Goal: Task Accomplishment & Management: Complete application form

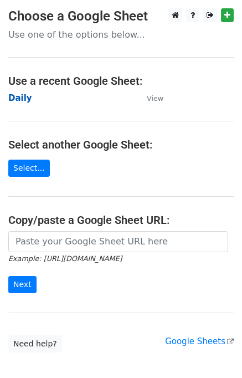
click at [19, 99] on strong "Daily" at bounding box center [20, 98] width 24 height 10
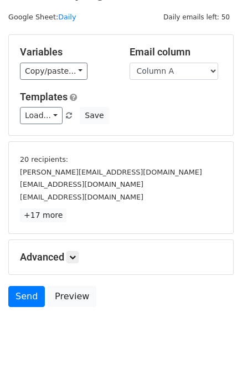
scroll to position [47, 0]
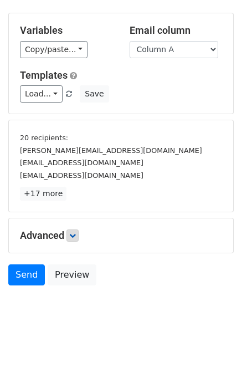
drag, startPoint x: 71, startPoint y: 240, endPoint x: 80, endPoint y: 235, distance: 10.7
click at [71, 240] on div "Advanced Tracking Track Opens UTM Codes Track Clicks Filters Only include sprea…" at bounding box center [121, 235] width 224 height 34
click at [79, 234] on link at bounding box center [72, 235] width 12 height 12
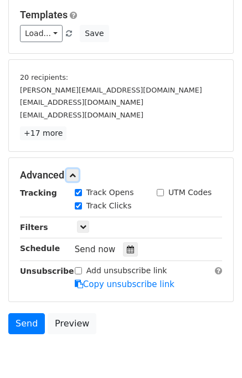
scroll to position [135, 0]
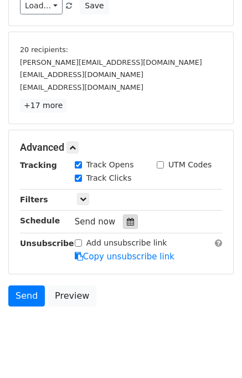
click at [127, 222] on icon at bounding box center [130, 222] width 7 height 8
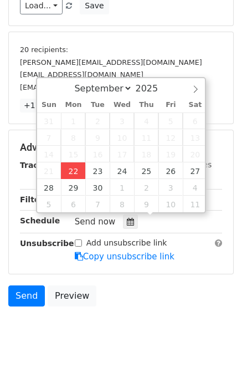
type input "2025-09-22 14:43"
type input "02"
type input "43"
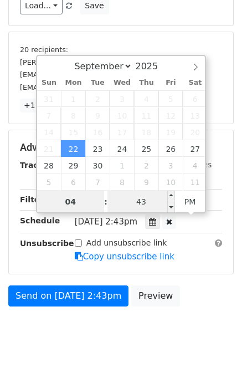
type input "04"
type input "2025-09-22 16:43"
click at [146, 201] on input "43" at bounding box center [141, 202] width 68 height 22
type input "00"
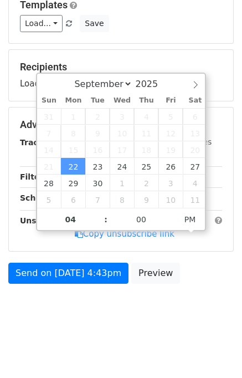
type input "2025-09-22 16:00"
click at [189, 289] on div "Send on Sep 22 at 4:43pm Preview" at bounding box center [121, 276] width 242 height 27
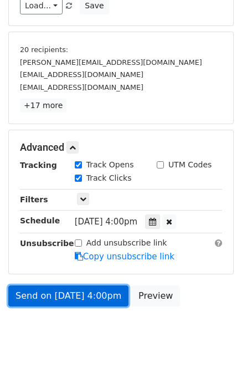
click at [78, 289] on link "Send on Sep 22 at 4:00pm" at bounding box center [68, 295] width 120 height 21
click at [67, 295] on link "Send on Sep 22 at 4:00pm" at bounding box center [68, 295] width 120 height 21
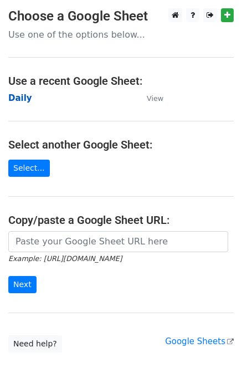
click at [22, 101] on strong "Daily" at bounding box center [20, 98] width 24 height 10
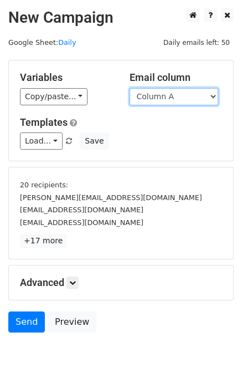
click at [182, 99] on select "Column A Column B Column C Column D Column E" at bounding box center [174, 96] width 89 height 17
select select "Column B"
click at [130, 88] on select "Column A Column B Column C Column D Column E" at bounding box center [174, 96] width 89 height 17
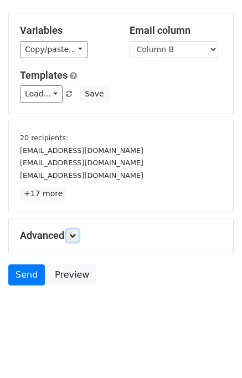
click at [79, 231] on link at bounding box center [72, 235] width 12 height 12
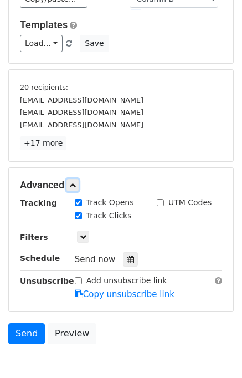
scroll to position [146, 0]
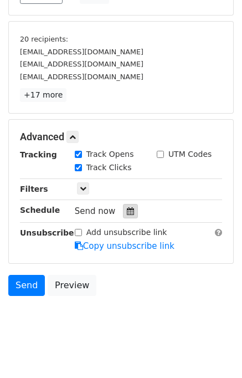
click at [123, 216] on div at bounding box center [130, 211] width 15 height 14
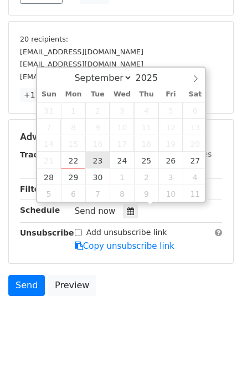
type input "2025-09-23 12:00"
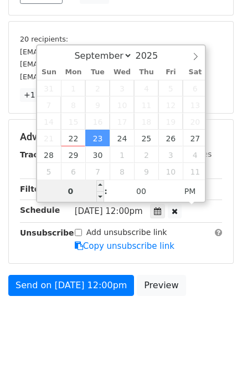
type input "05"
type input "2025-09-23 17:00"
click at [197, 283] on div "Send on Sep 23 at 12:00pm Preview" at bounding box center [121, 288] width 242 height 27
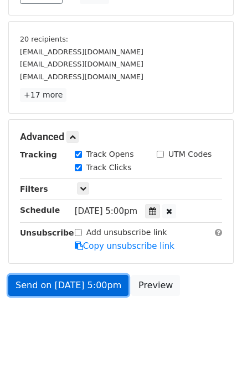
click at [34, 282] on link "Send on Sep 23 at 5:00pm" at bounding box center [68, 285] width 120 height 21
click at [37, 287] on link "Send on Sep 23 at 5:00pm" at bounding box center [68, 285] width 120 height 21
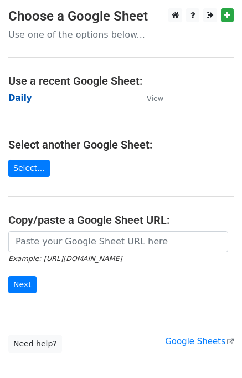
click at [24, 98] on strong "Daily" at bounding box center [20, 98] width 24 height 10
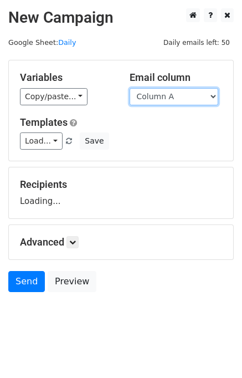
drag, startPoint x: 0, startPoint y: 0, endPoint x: 184, endPoint y: 102, distance: 210.3
click at [184, 102] on select "Column A Column B Column C Column D Column E" at bounding box center [174, 96] width 89 height 17
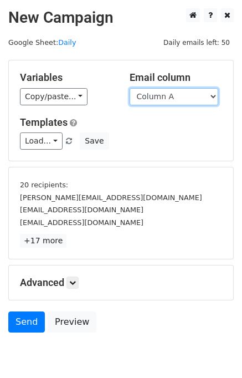
click at [181, 100] on select "Column A Column B Column C Column D Column E" at bounding box center [174, 96] width 89 height 17
select select "Column C"
click at [130, 88] on select "Column A Column B Column C Column D Column E" at bounding box center [174, 96] width 89 height 17
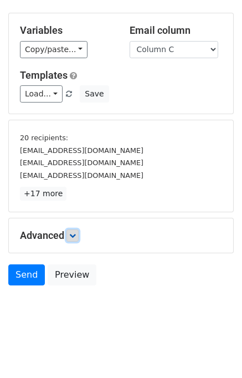
click at [76, 232] on icon at bounding box center [72, 235] width 7 height 7
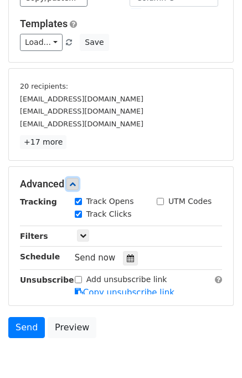
scroll to position [140, 0]
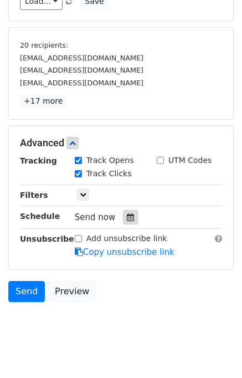
click at [123, 214] on div at bounding box center [130, 217] width 15 height 14
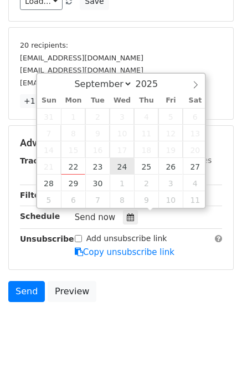
type input "2025-09-24 12:00"
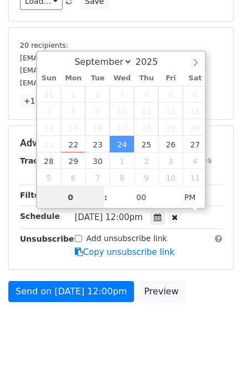
type input "06"
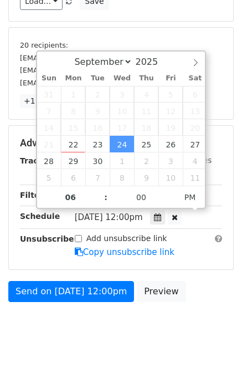
type input "2025-09-24 18:00"
click at [217, 311] on body "New Campaign Daily emails left: 50 Google Sheet: Daily Variables Copy/paste... …" at bounding box center [121, 110] width 242 height 483
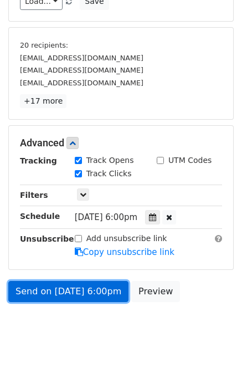
click at [111, 286] on link "Send on Sep 24 at 6:00pm" at bounding box center [68, 291] width 120 height 21
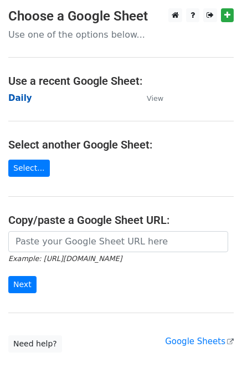
click at [27, 94] on strong "Daily" at bounding box center [20, 98] width 24 height 10
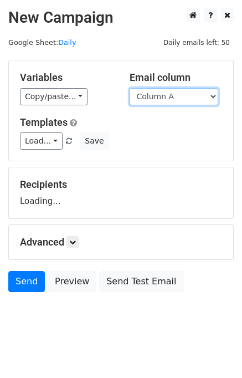
click at [159, 96] on select "Column A Column B Column C Column D Column E" at bounding box center [174, 96] width 89 height 17
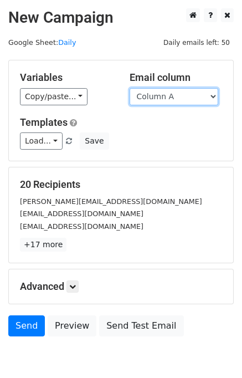
click at [161, 99] on select "Column A Column B Column C Column D Column E" at bounding box center [174, 96] width 89 height 17
select select "Column D"
click at [130, 88] on select "Column A Column B Column C Column D Column E" at bounding box center [174, 96] width 89 height 17
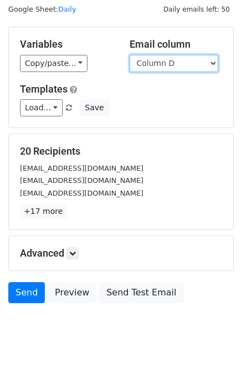
scroll to position [51, 0]
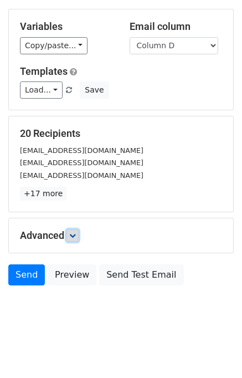
click at [73, 232] on icon at bounding box center [72, 235] width 7 height 7
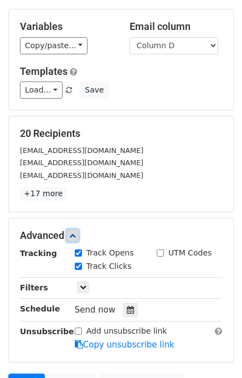
scroll to position [159, 0]
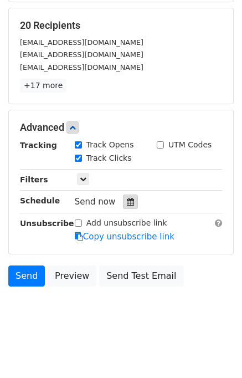
click at [127, 202] on icon at bounding box center [130, 202] width 7 height 8
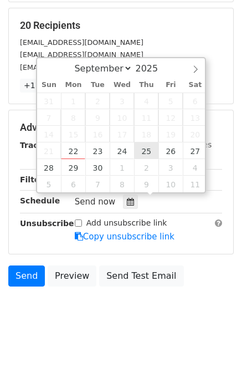
type input "2025-09-25 12:00"
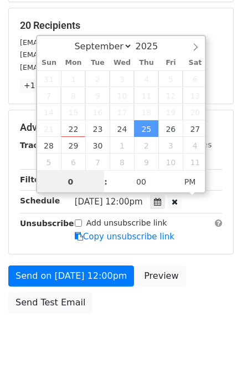
type input "07"
type input "2025-09-25 19:00"
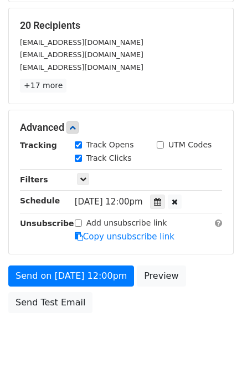
click at [211, 291] on div "Send on Sep 25 at 12:00pm Preview Send Test Email" at bounding box center [121, 291] width 242 height 53
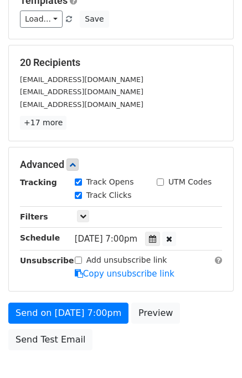
scroll to position [186, 0]
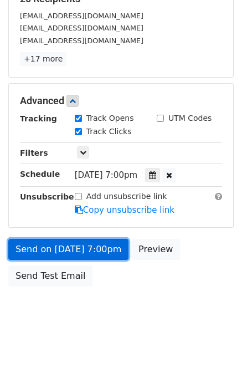
click at [71, 245] on link "Send on Sep 25 at 7:00pm" at bounding box center [68, 249] width 120 height 21
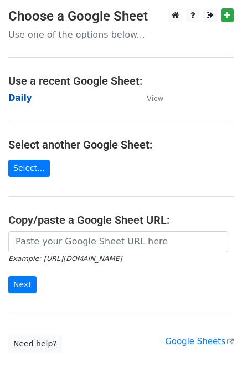
click at [22, 100] on strong "Daily" at bounding box center [20, 98] width 24 height 10
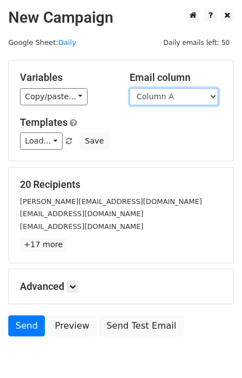
click at [182, 99] on select "Column A Column B Column C Column D Column E" at bounding box center [174, 96] width 89 height 17
select select "Column E"
click at [130, 88] on select "Column A Column B Column C Column D Column E" at bounding box center [174, 96] width 89 height 17
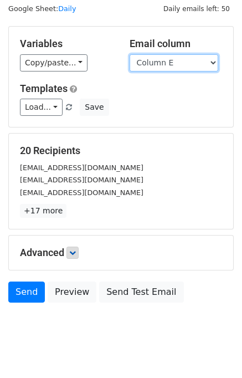
scroll to position [51, 0]
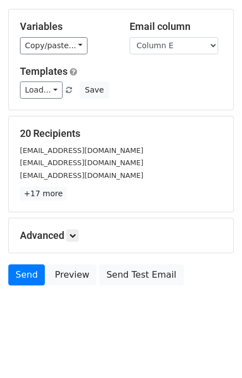
click at [84, 234] on h5 "Advanced" at bounding box center [121, 235] width 202 height 12
click at [75, 236] on icon at bounding box center [72, 235] width 7 height 7
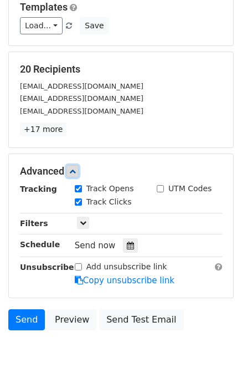
scroll to position [160, 0]
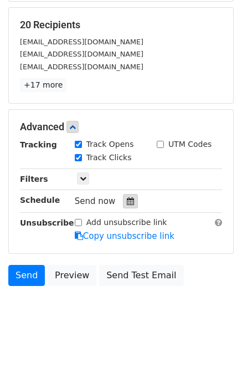
click at [127, 201] on icon at bounding box center [130, 201] width 7 height 8
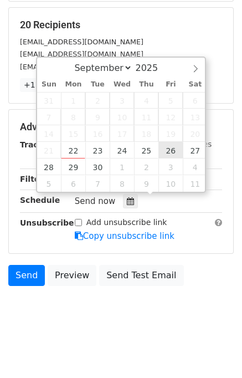
type input "[DATE] 12:00"
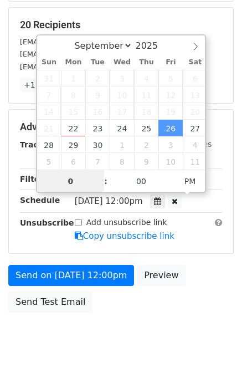
type input "08"
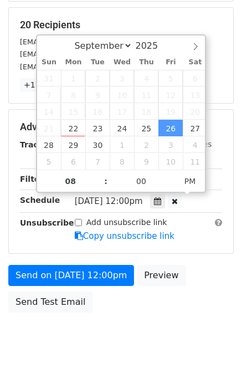
type input "[DATE] 20:00"
click at [188, 272] on div "Send on [DATE] 12:00pm Preview Send Test Email" at bounding box center [121, 291] width 242 height 53
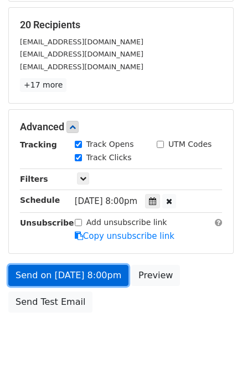
click at [93, 275] on link "Send on [DATE] 8:00pm" at bounding box center [68, 275] width 120 height 21
